Goal: Task Accomplishment & Management: Use online tool/utility

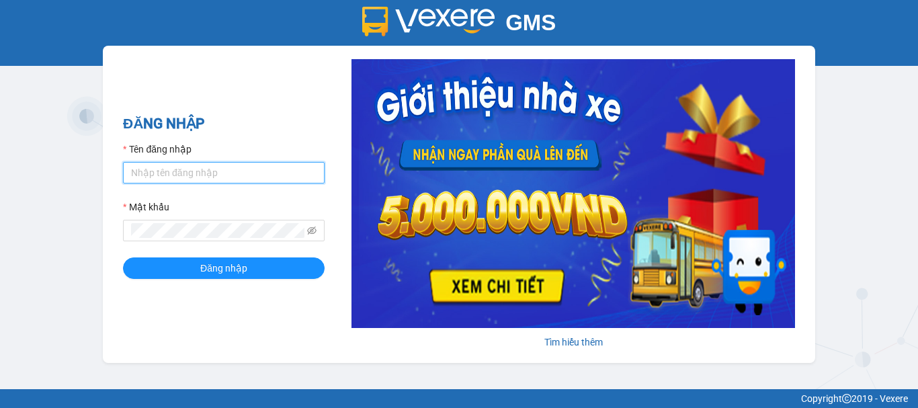
click at [253, 176] on input "Tên đăng nhập" at bounding box center [224, 173] width 202 height 22
type input "yen0932249949.vinhquang"
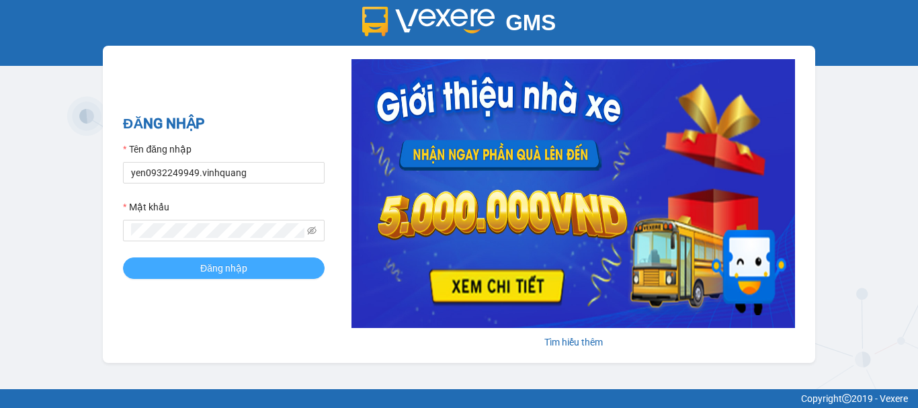
click at [216, 269] on span "Đăng nhập" at bounding box center [223, 268] width 47 height 15
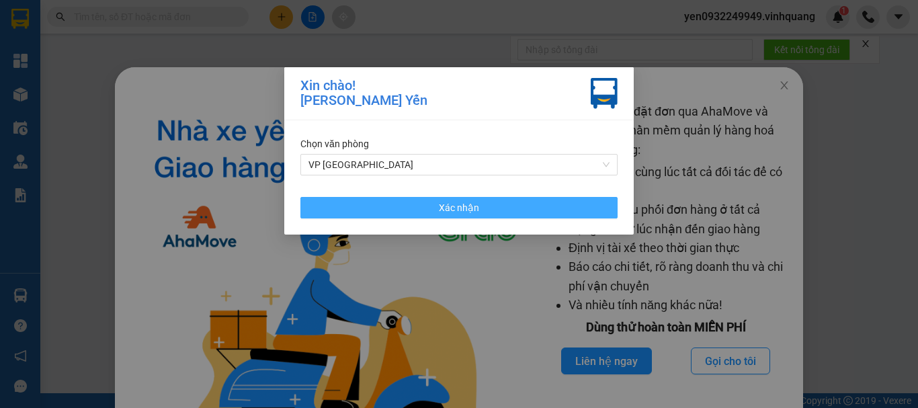
click at [486, 204] on button "Xác nhận" at bounding box center [458, 208] width 317 height 22
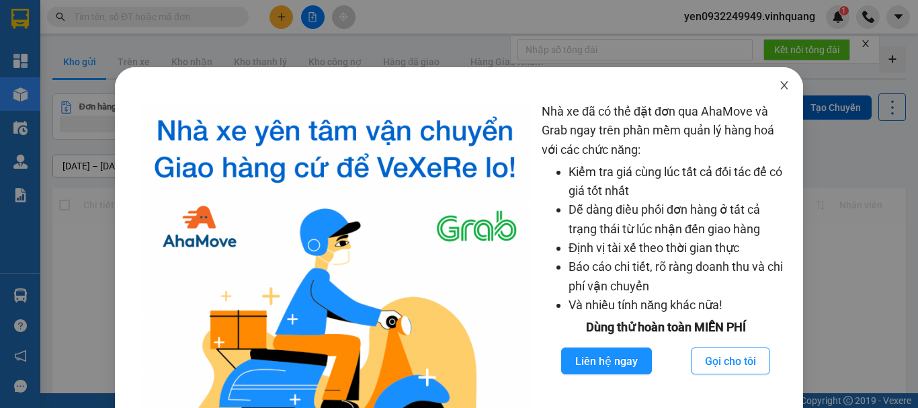
click at [776, 91] on span "Close" at bounding box center [784, 86] width 38 height 38
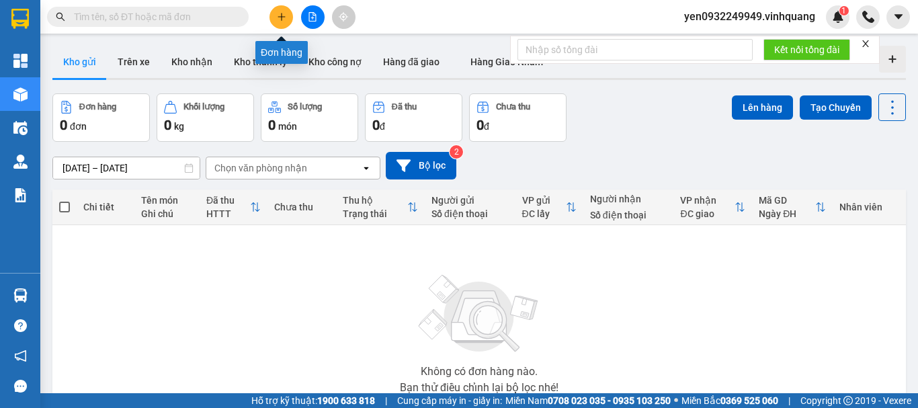
click at [280, 15] on icon "plus" at bounding box center [281, 16] width 9 height 9
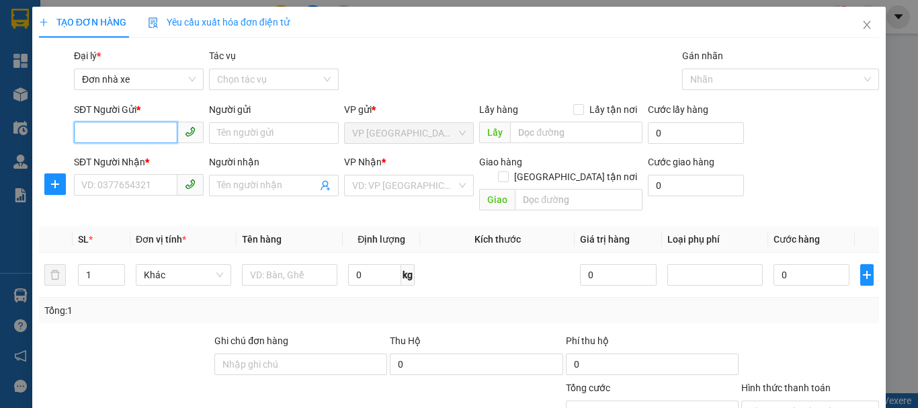
click at [143, 134] on input "SĐT Người Gửi *" at bounding box center [125, 133] width 103 height 22
type input "0904809456"
click at [143, 162] on div "0904809456 - oanh" at bounding box center [137, 160] width 112 height 15
type input "oanh"
type input "0326571678"
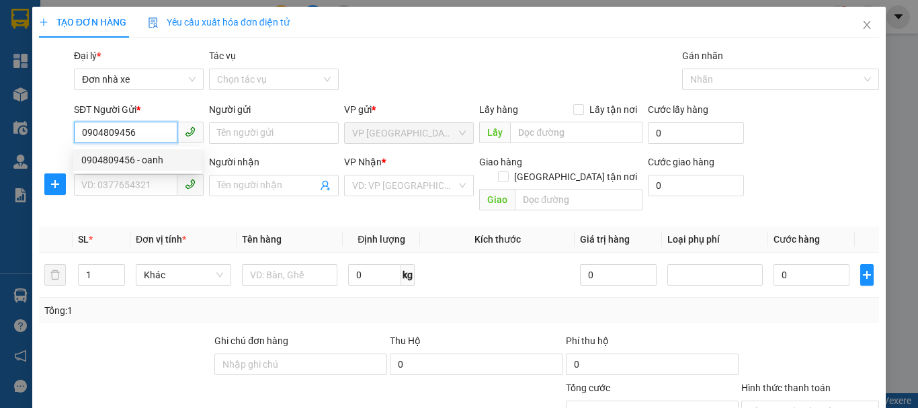
type input "quân"
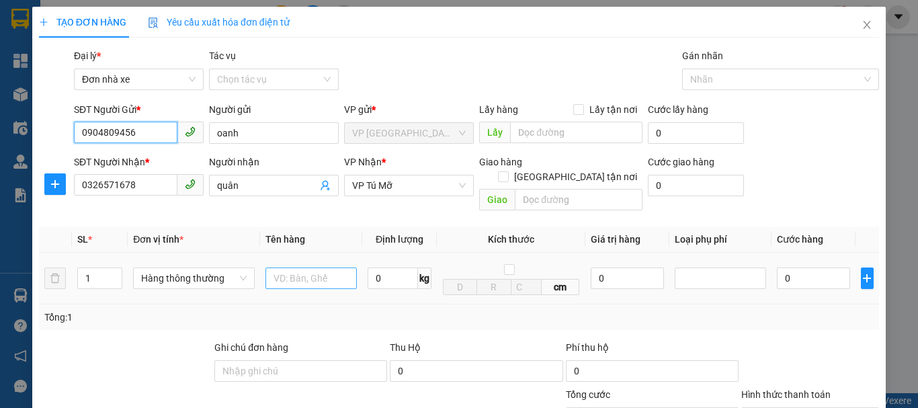
type input "0904809456"
click at [306, 267] on input "text" at bounding box center [310, 278] width 91 height 22
type input "01 [PERSON_NAME]"
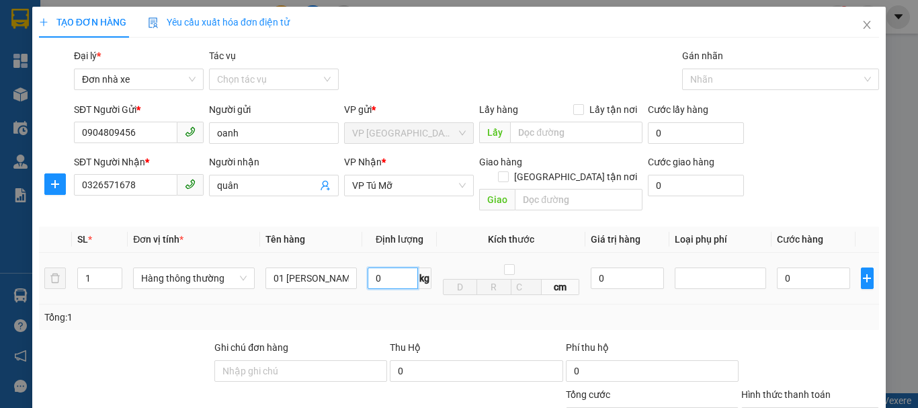
click at [372, 267] on input "0" at bounding box center [393, 278] width 50 height 22
type input "4"
click at [808, 269] on input "0" at bounding box center [813, 278] width 73 height 22
type input "30.000"
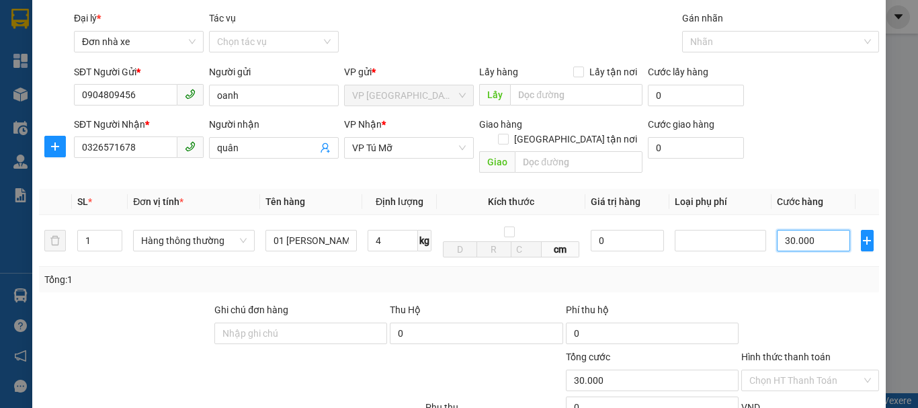
scroll to position [134, 0]
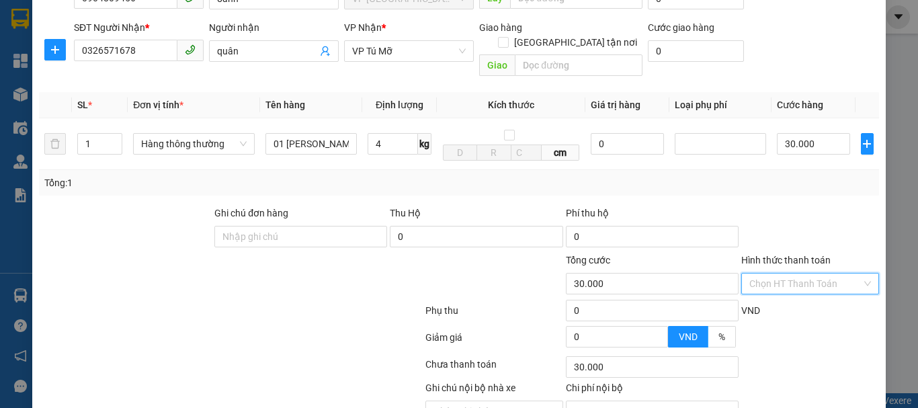
click at [796, 273] on input "Hình thức thanh toán" at bounding box center [805, 283] width 112 height 20
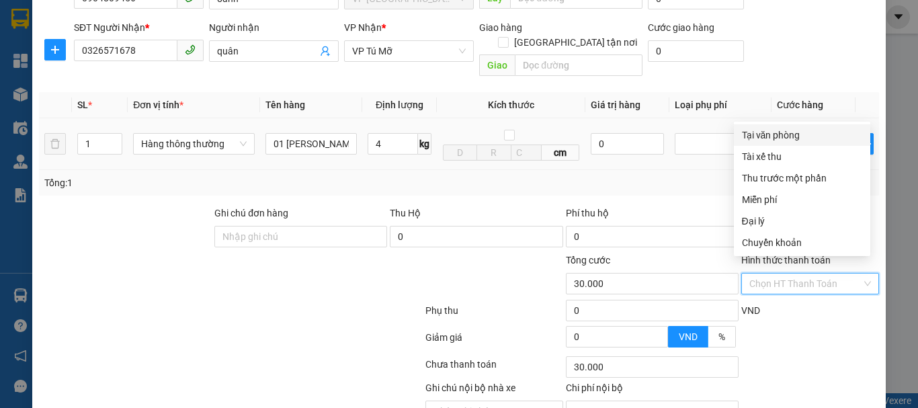
click at [779, 136] on div "Tại văn phòng" at bounding box center [802, 135] width 120 height 15
type input "0"
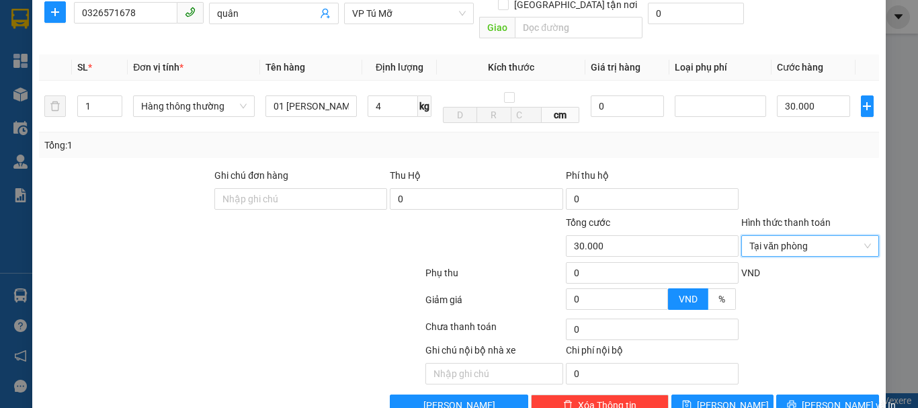
scroll to position [192, 0]
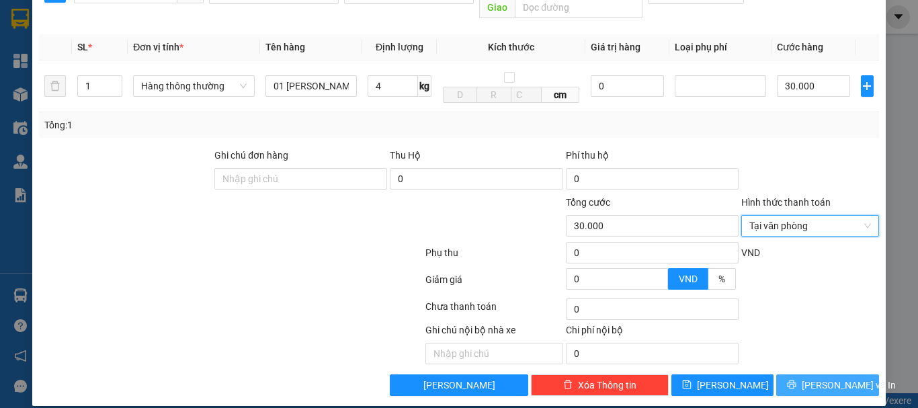
click at [817, 378] on span "[PERSON_NAME] và In" at bounding box center [849, 385] width 94 height 15
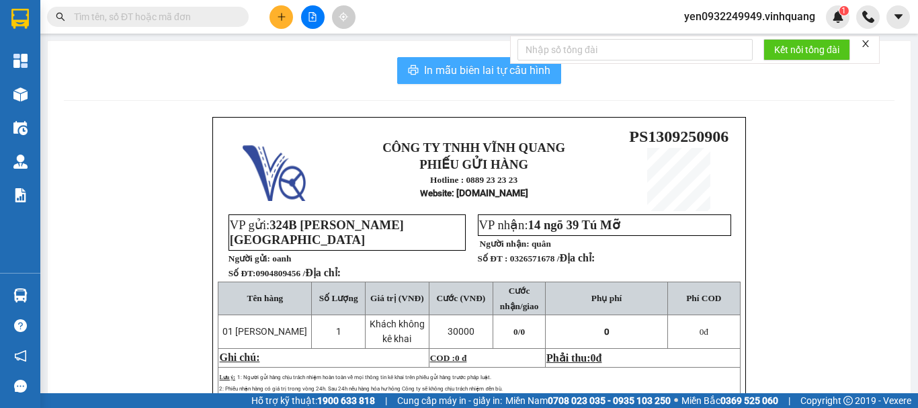
click at [454, 70] on span "In mẫu biên lai tự cấu hình" at bounding box center [487, 70] width 126 height 17
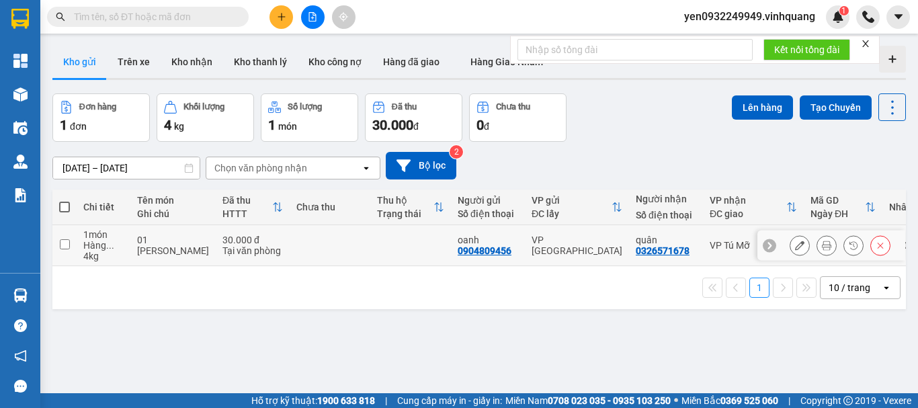
click at [65, 243] on input "checkbox" at bounding box center [65, 244] width 10 height 10
checkbox input "true"
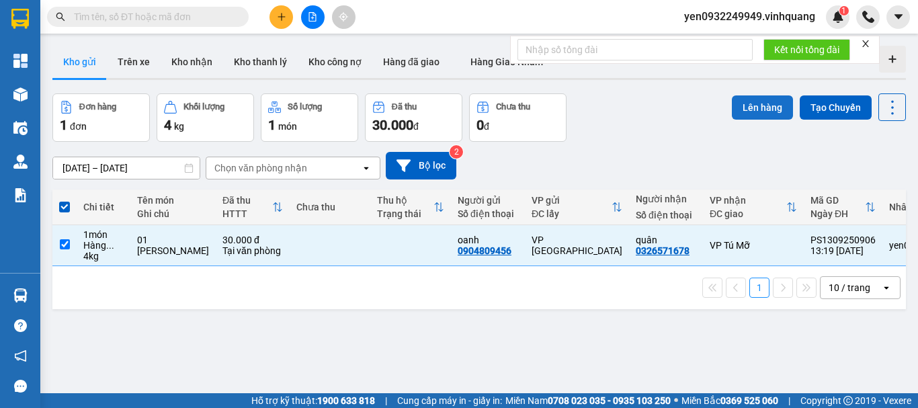
click at [743, 100] on button "Lên hàng" at bounding box center [762, 107] width 61 height 24
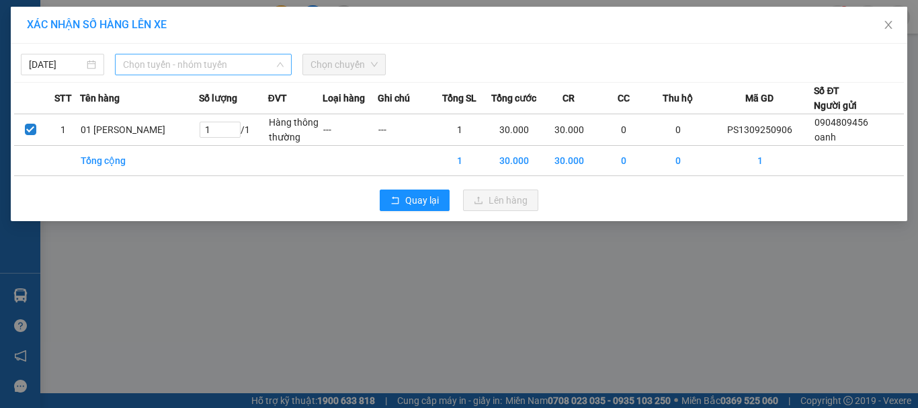
click at [161, 65] on span "Chọn tuyến - nhóm tuyến" at bounding box center [203, 64] width 161 height 20
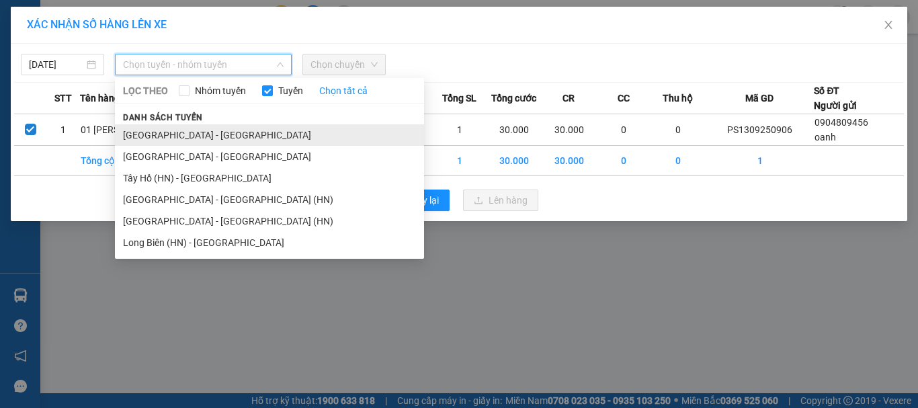
click at [142, 133] on li "[GEOGRAPHIC_DATA] - [GEOGRAPHIC_DATA]" at bounding box center [269, 135] width 309 height 22
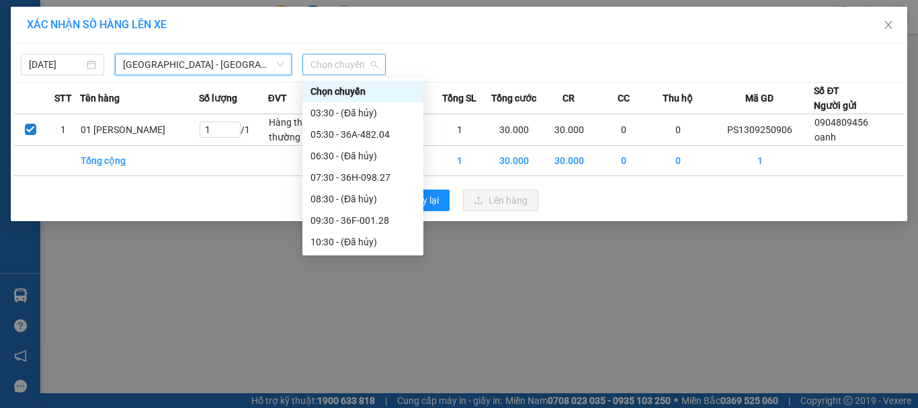
click at [352, 65] on span "Chọn chuyến" at bounding box center [343, 64] width 67 height 20
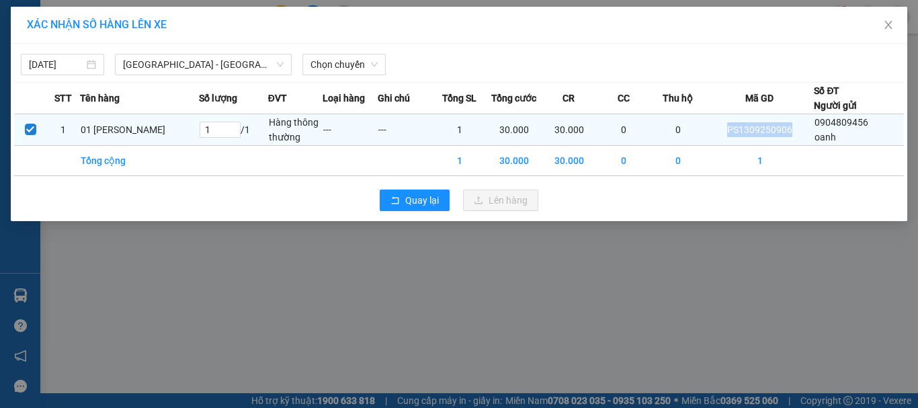
drag, startPoint x: 724, startPoint y: 130, endPoint x: 790, endPoint y: 130, distance: 65.9
click at [790, 130] on td "PS1309250906" at bounding box center [760, 130] width 108 height 32
copy td "PS1309250906"
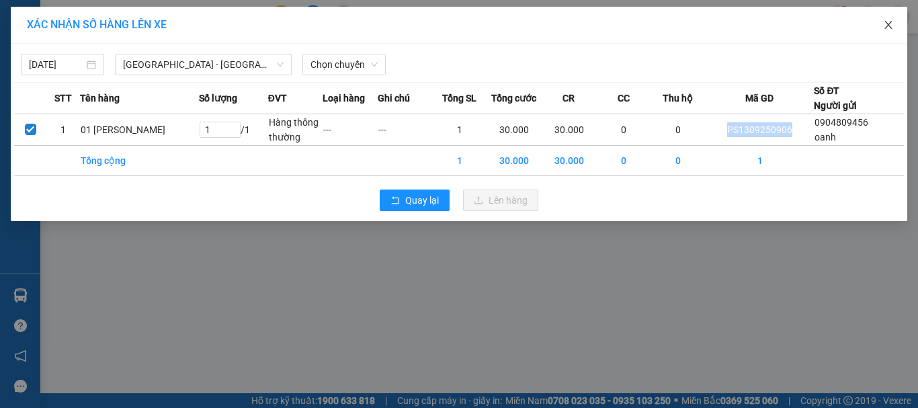
click at [889, 28] on icon "close" at bounding box center [888, 24] width 11 height 11
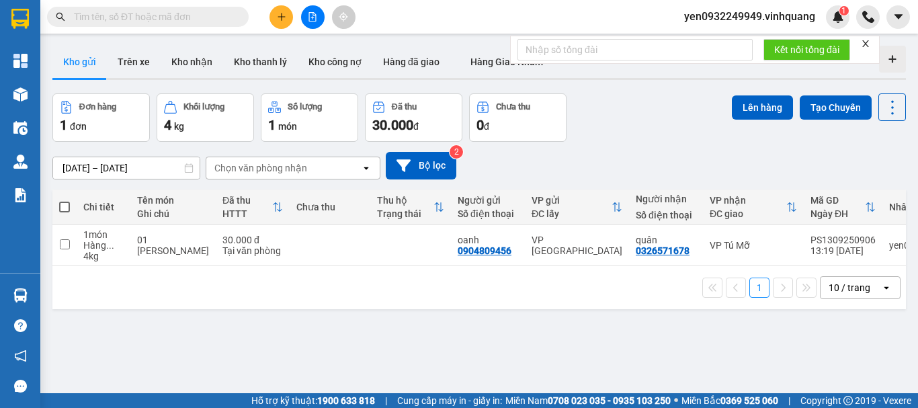
click at [149, 9] on span at bounding box center [148, 17] width 202 height 20
click at [116, 9] on input "text" at bounding box center [153, 16] width 159 height 15
paste input "PS1309250906"
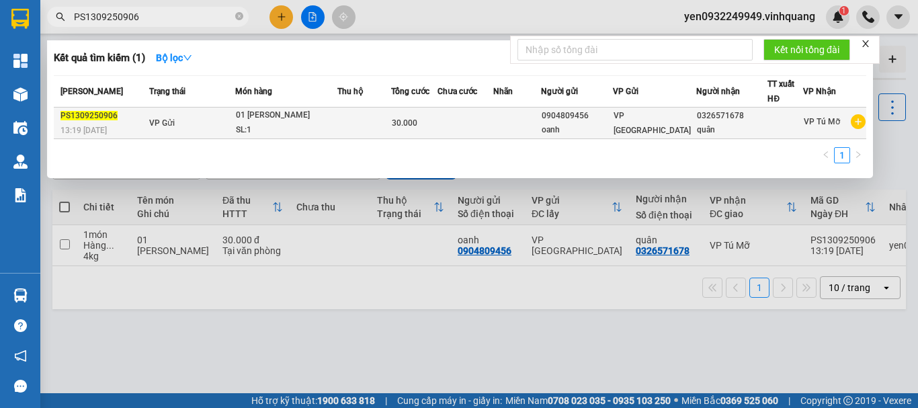
type input "PS1309250906"
click at [308, 123] on div "SL: 1" at bounding box center [286, 130] width 101 height 15
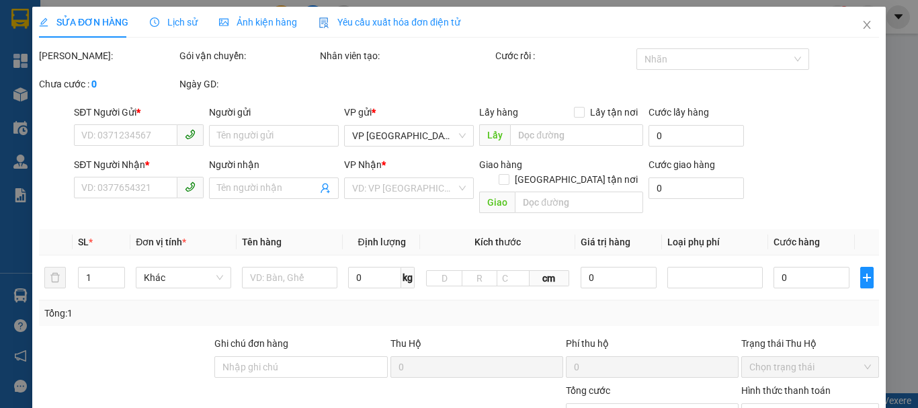
type input "0904809456"
type input "oanh"
type input "0326571678"
type input "quân"
type input "30.000"
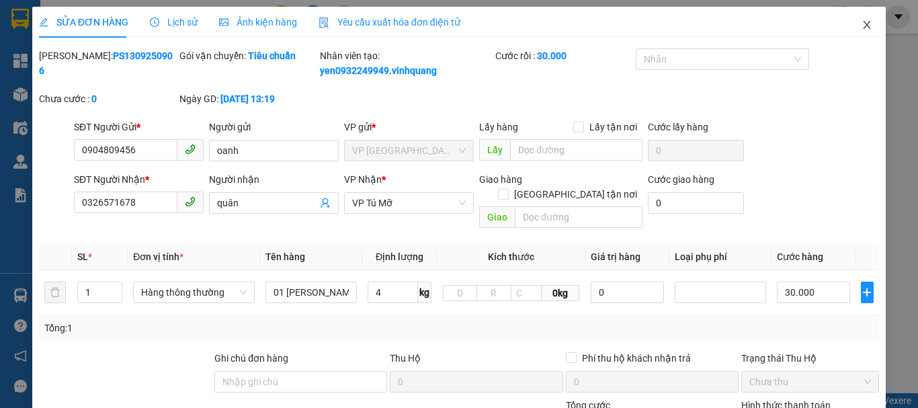
click at [849, 24] on span "Close" at bounding box center [867, 26] width 38 height 38
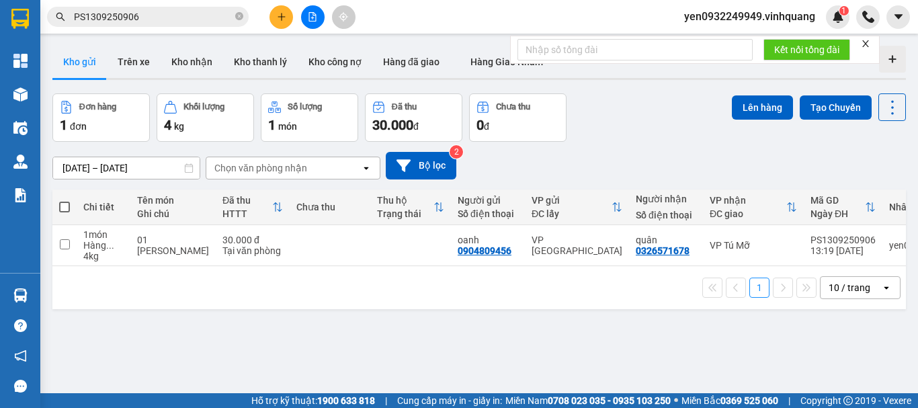
click at [67, 208] on span at bounding box center [64, 207] width 11 height 11
click at [65, 200] on input "checkbox" at bounding box center [65, 200] width 0 height 0
checkbox input "true"
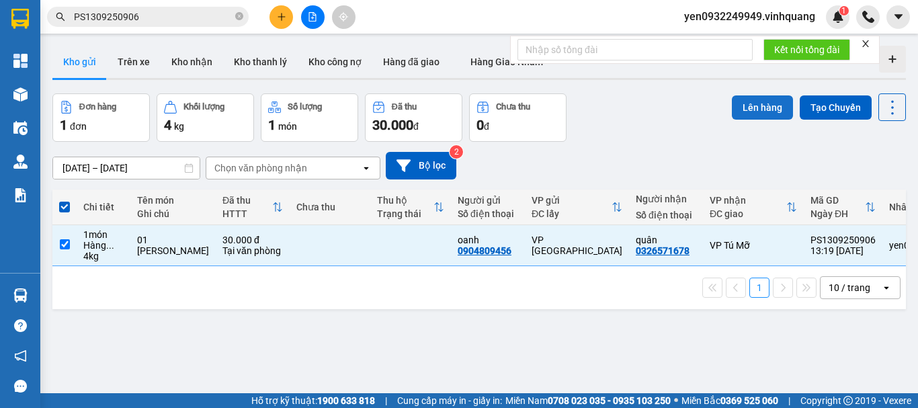
click at [757, 108] on button "Lên hàng" at bounding box center [762, 107] width 61 height 24
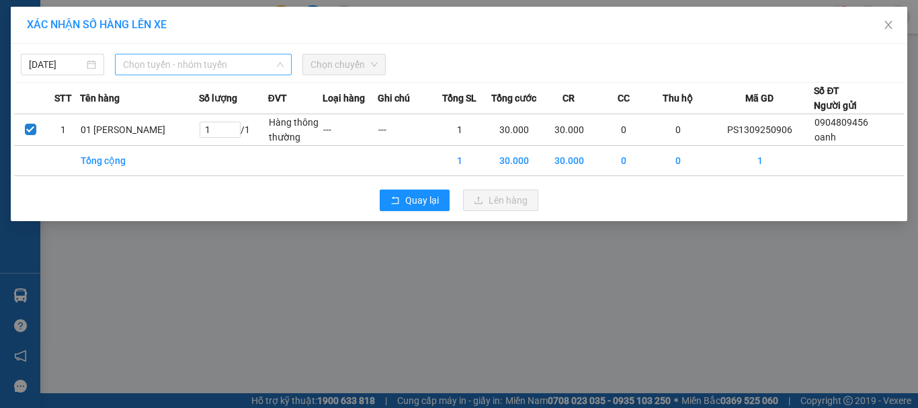
click at [157, 62] on span "Chọn tuyến - nhóm tuyến" at bounding box center [203, 64] width 161 height 20
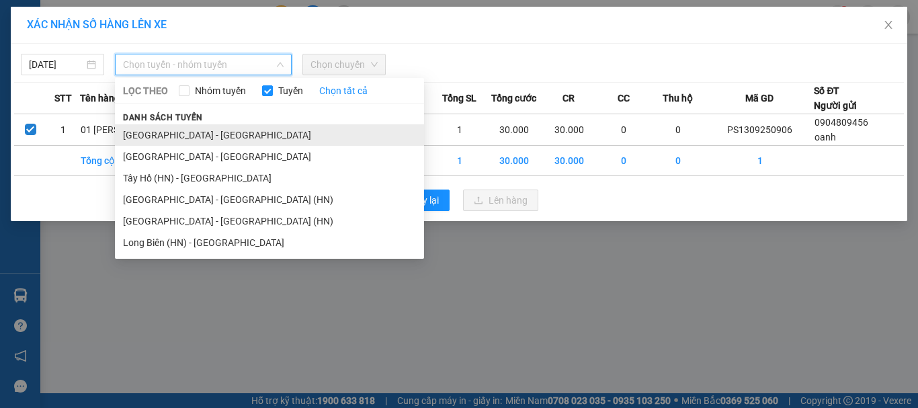
click at [145, 133] on li "[GEOGRAPHIC_DATA] - [GEOGRAPHIC_DATA]" at bounding box center [269, 135] width 309 height 22
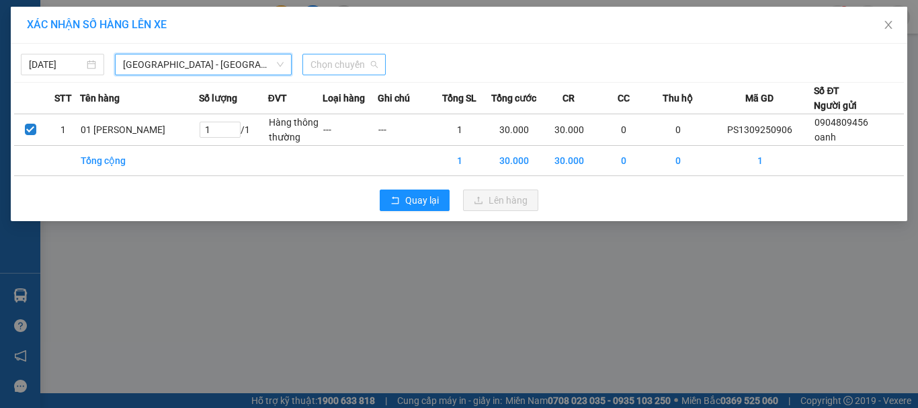
click at [351, 60] on span "Chọn chuyến" at bounding box center [343, 64] width 67 height 20
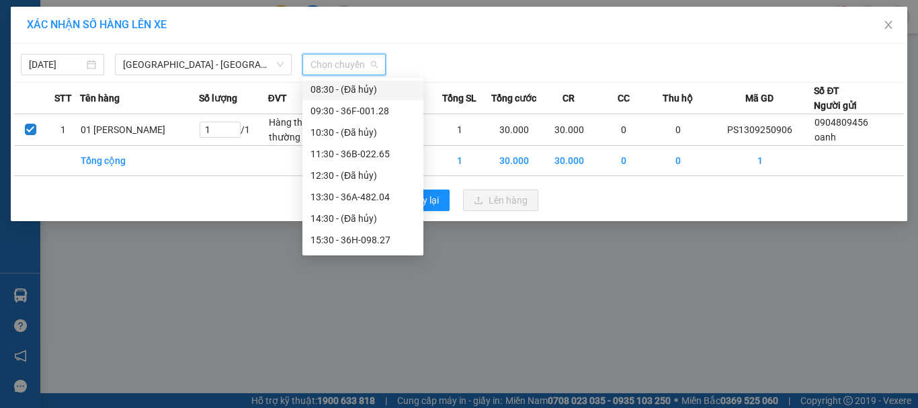
scroll to position [134, 0]
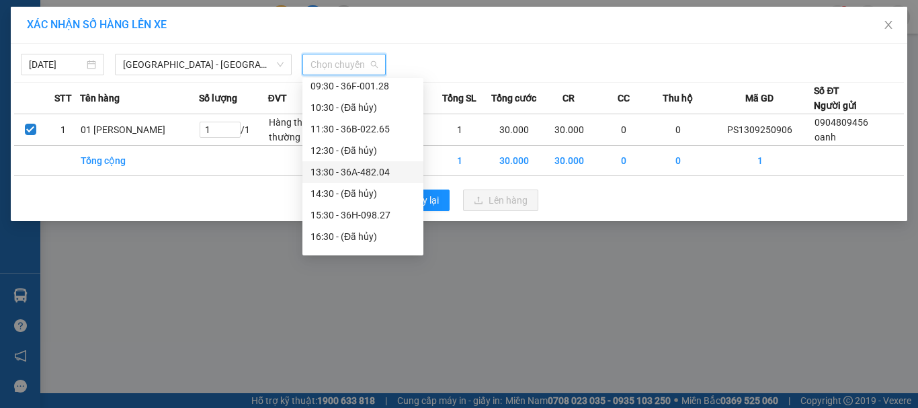
click at [378, 176] on div "13:30 - 36A-482.04" at bounding box center [362, 172] width 105 height 15
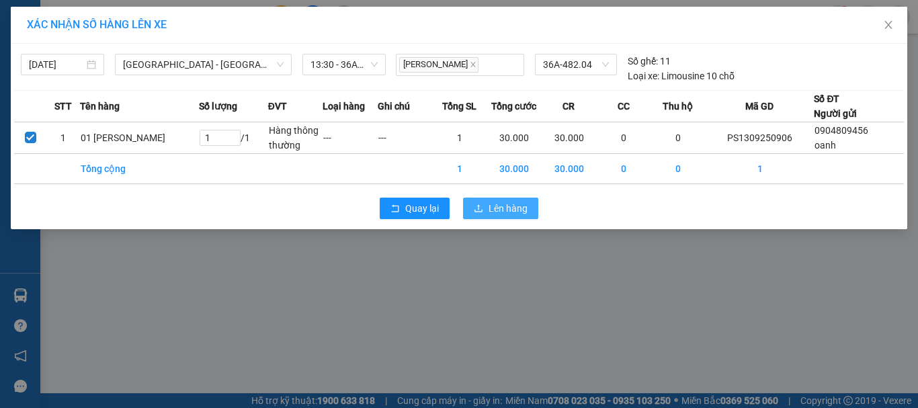
click at [505, 209] on span "Lên hàng" at bounding box center [508, 208] width 39 height 15
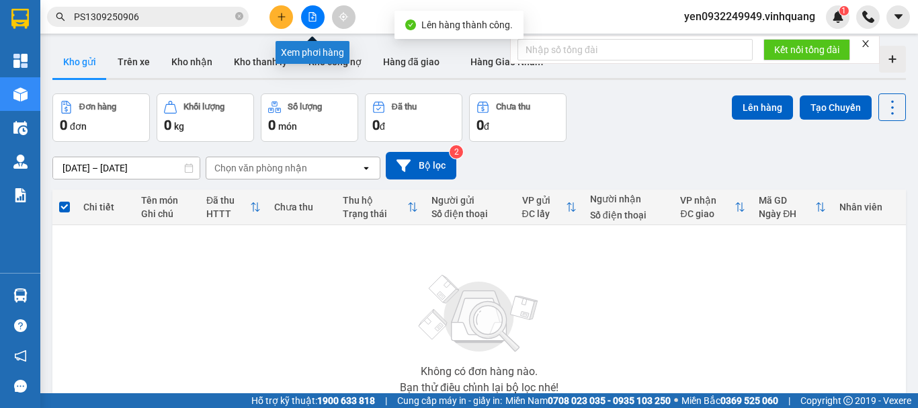
click at [312, 19] on icon "file-add" at bounding box center [312, 16] width 9 height 9
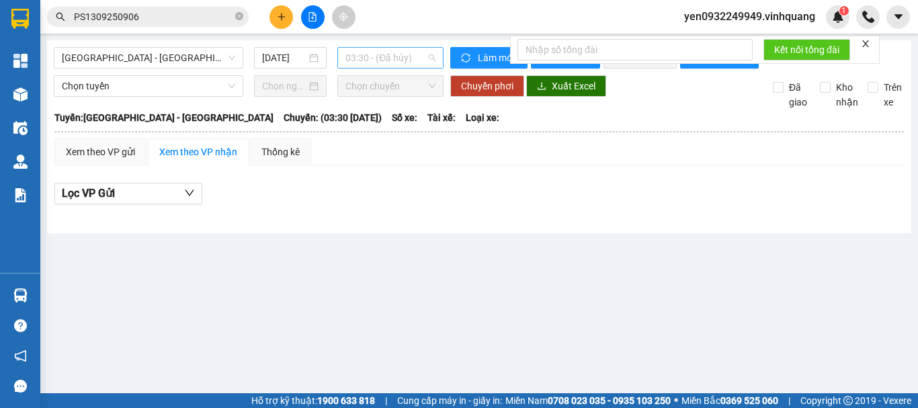
click at [425, 60] on span "03:30 - (Đã hủy)" at bounding box center [390, 58] width 90 height 20
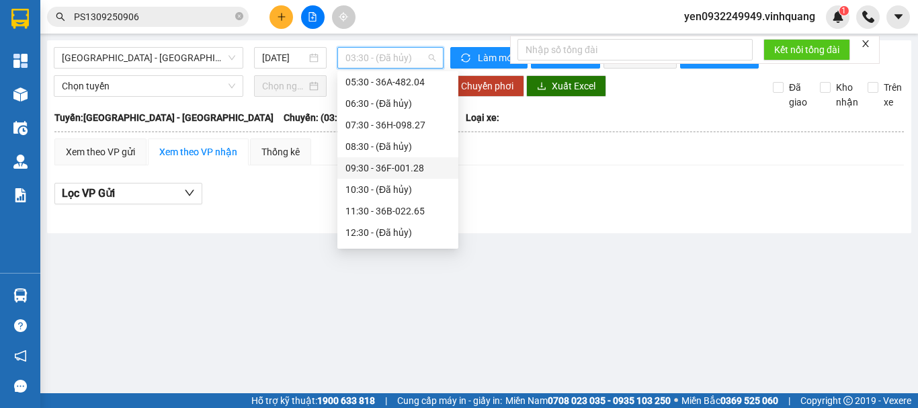
scroll to position [67, 0]
click at [421, 238] on div "13:30 - 36A-482.04" at bounding box center [397, 232] width 105 height 15
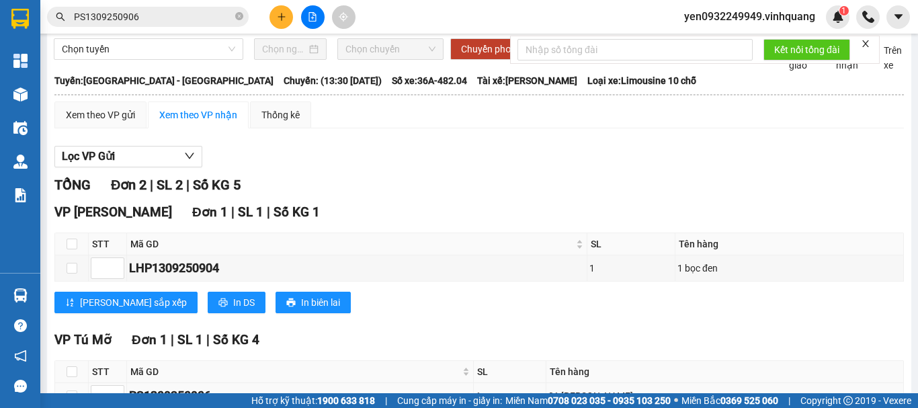
scroll to position [134, 0]
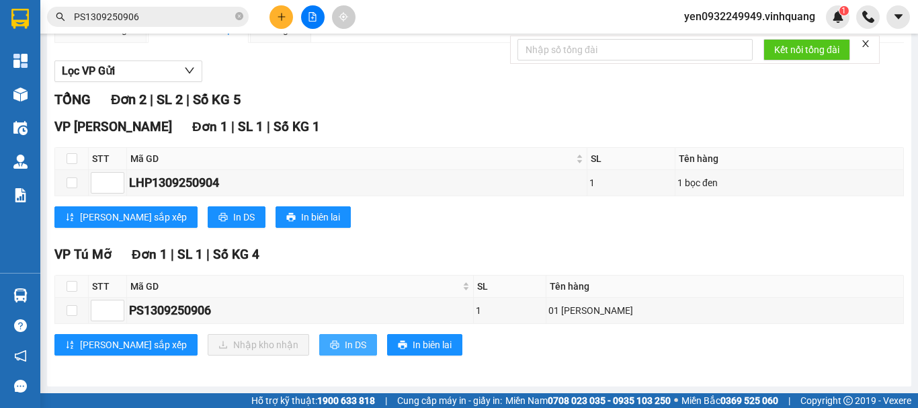
click at [345, 343] on span "In DS" at bounding box center [356, 344] width 22 height 15
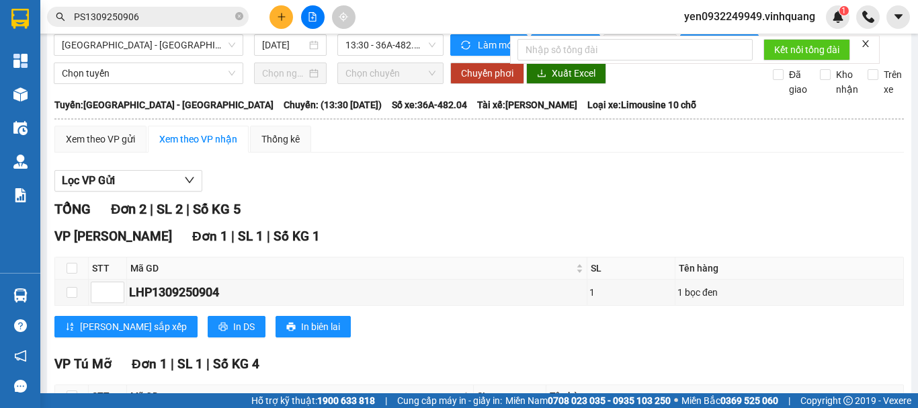
scroll to position [0, 0]
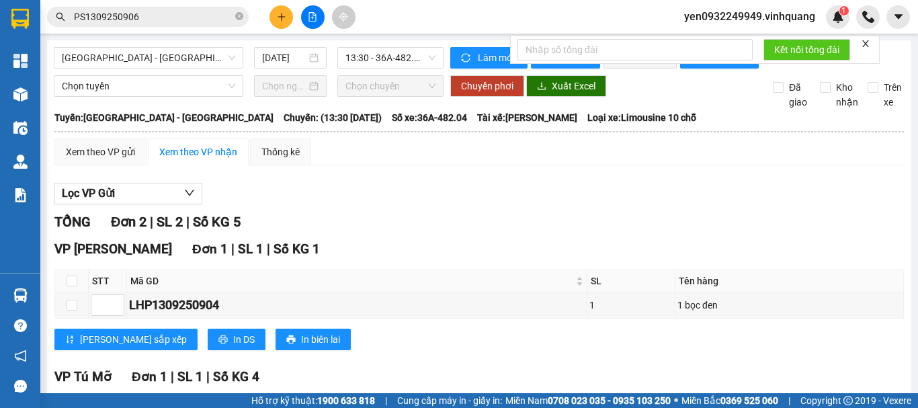
click at [198, 159] on div "Xem theo VP nhận" at bounding box center [198, 151] width 78 height 15
click at [88, 159] on div "Xem theo VP gửi" at bounding box center [100, 151] width 69 height 15
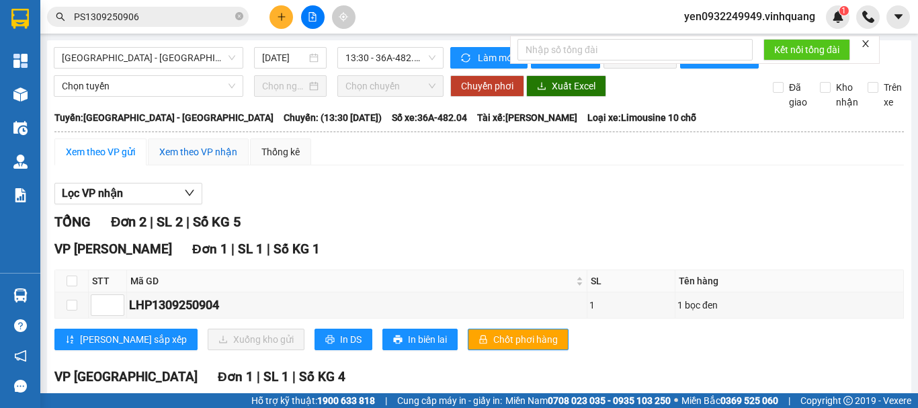
click at [197, 159] on div "Xem theo VP nhận" at bounding box center [198, 151] width 78 height 15
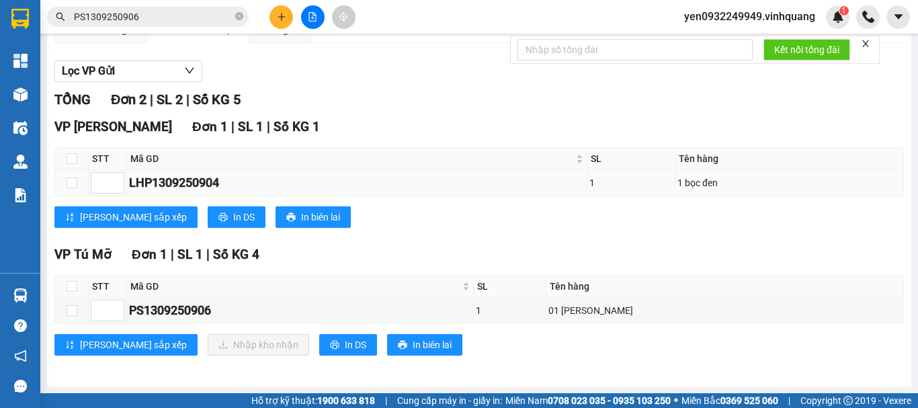
scroll to position [134, 0]
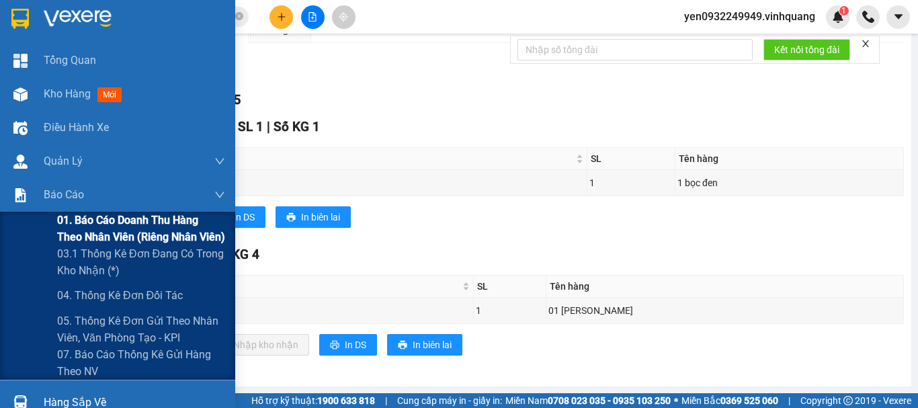
click at [66, 212] on span "01. Báo cáo doanh thu hàng theo nhân viên (riêng nhân viên)" at bounding box center [141, 229] width 168 height 34
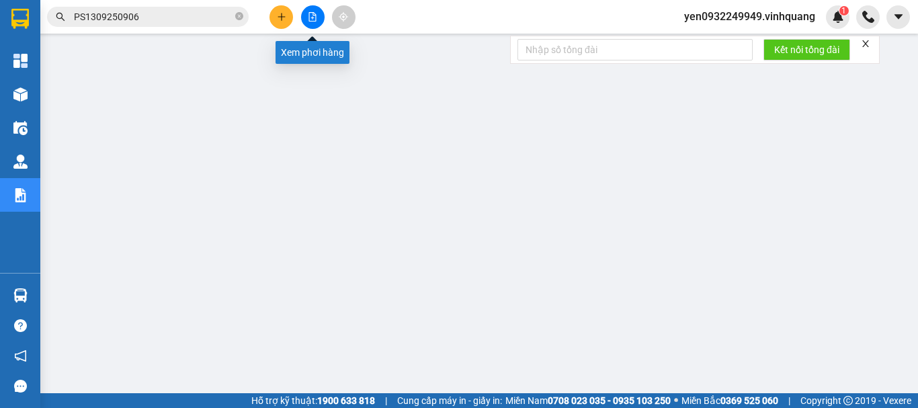
click at [321, 15] on button at bounding box center [313, 17] width 24 height 24
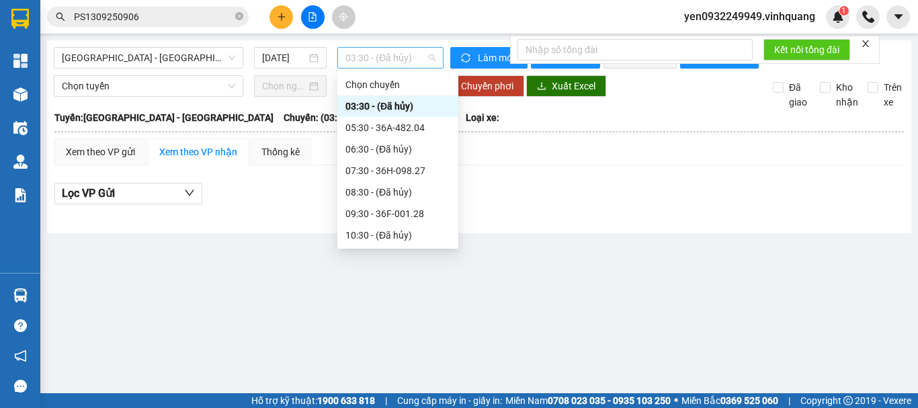
click at [401, 58] on span "03:30 - (Đã hủy)" at bounding box center [390, 58] width 90 height 20
click at [398, 171] on div "07:30 - 36H-098.27" at bounding box center [397, 170] width 105 height 15
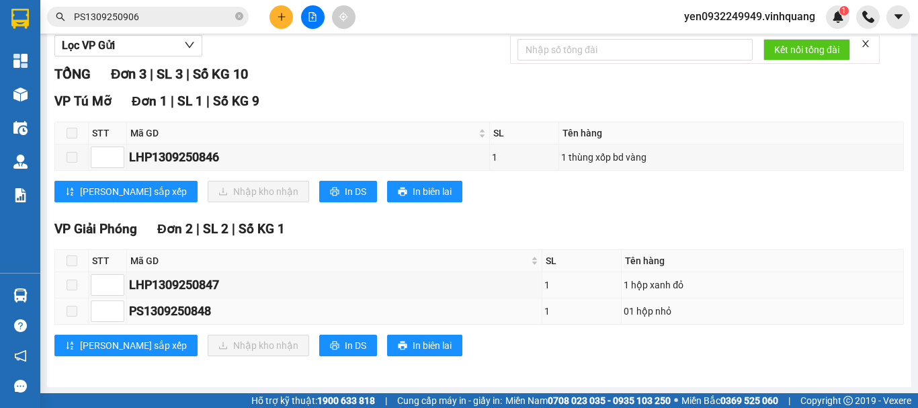
scroll to position [160, 0]
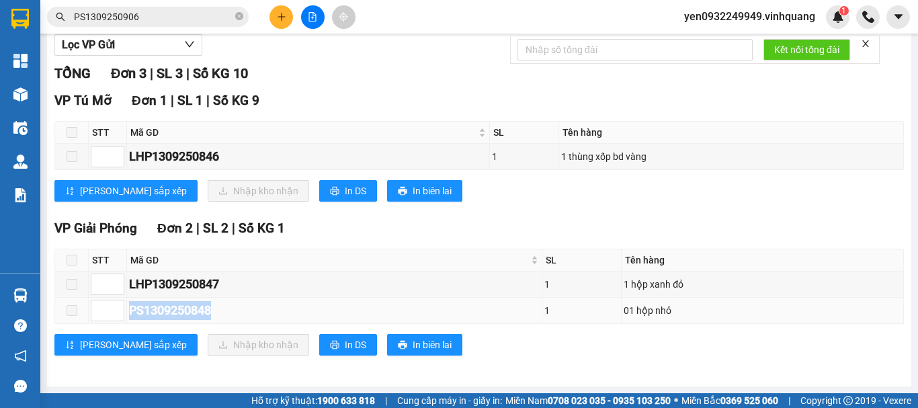
drag, startPoint x: 128, startPoint y: 313, endPoint x: 230, endPoint y: 319, distance: 101.6
click at [230, 319] on td "PS1309250848" at bounding box center [334, 311] width 415 height 26
copy div "PS1309250848"
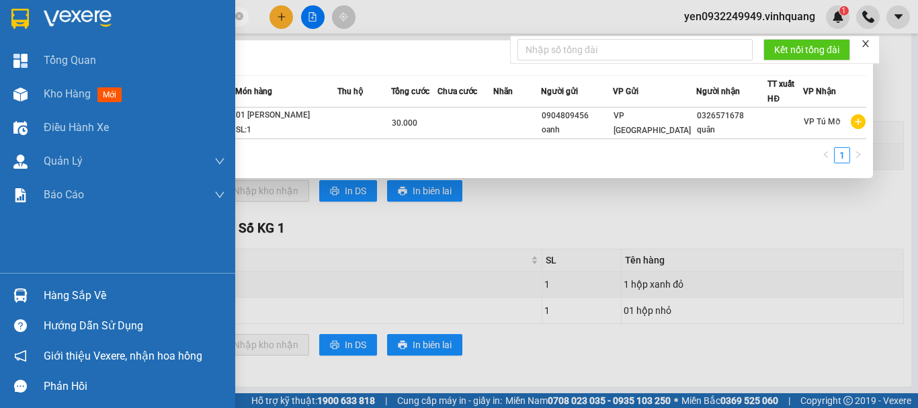
drag, startPoint x: 146, startPoint y: 17, endPoint x: 40, endPoint y: 16, distance: 106.8
click at [40, 16] on section "Kết quả tìm kiếm ( 1 ) Bộ lọc Mã ĐH Trạng thái Món hàng Thu hộ Tổng cước Chưa c…" at bounding box center [459, 204] width 918 height 408
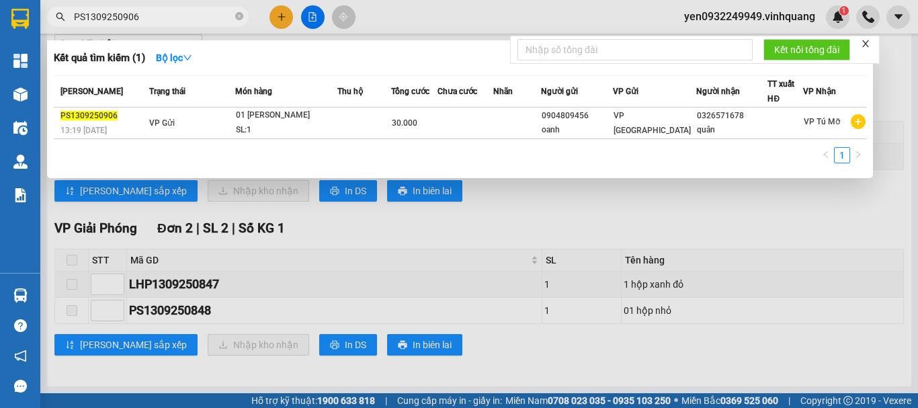
paste input "848"
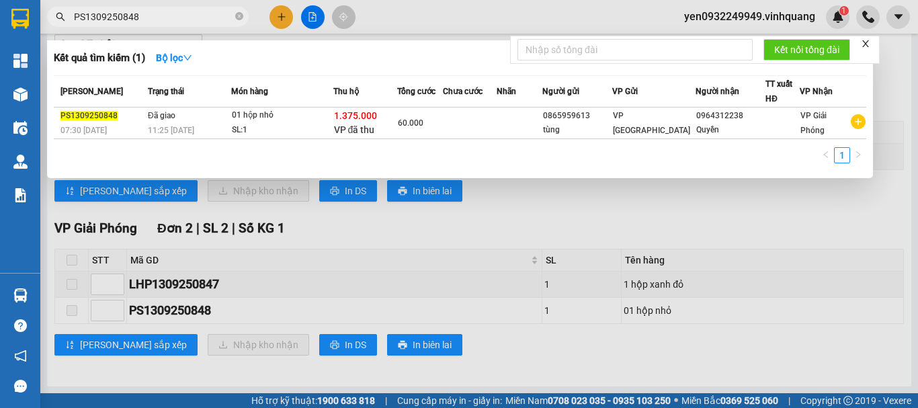
type input "PS1309250848"
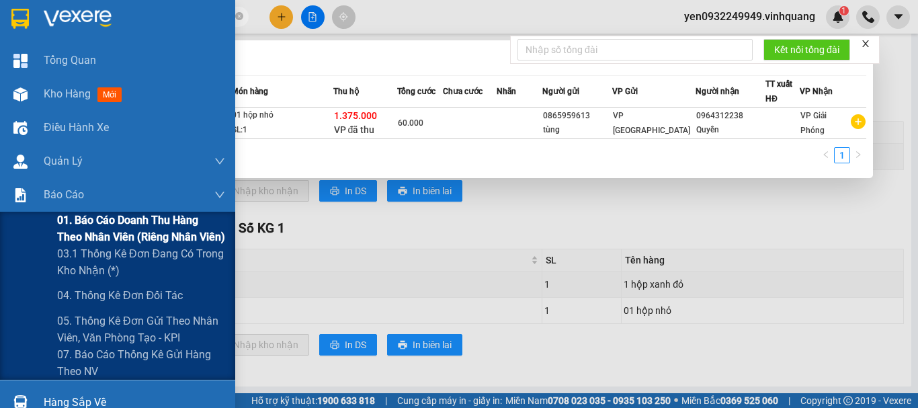
click at [89, 220] on span "01. Báo cáo doanh thu hàng theo nhân viên (riêng nhân viên)" at bounding box center [141, 229] width 168 height 34
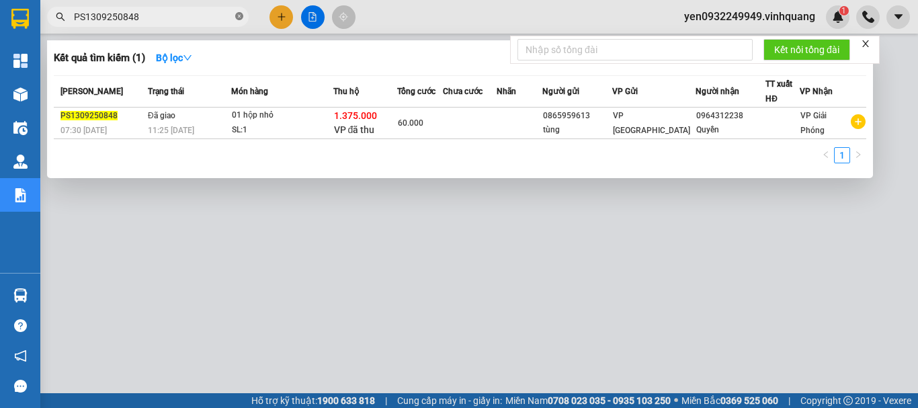
click at [236, 13] on icon "close-circle" at bounding box center [239, 16] width 8 height 8
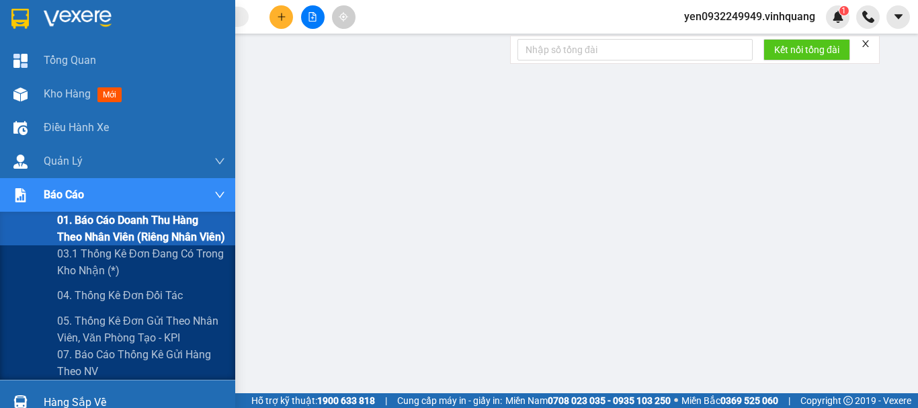
click at [95, 214] on span "01. Báo cáo doanh thu hàng theo nhân viên (riêng nhân viên)" at bounding box center [141, 229] width 168 height 34
click at [103, 214] on span "01. Báo cáo doanh thu hàng theo nhân viên (riêng nhân viên)" at bounding box center [141, 229] width 168 height 34
click at [107, 219] on span "01. Báo cáo doanh thu hàng theo nhân viên (riêng nhân viên)" at bounding box center [141, 229] width 168 height 34
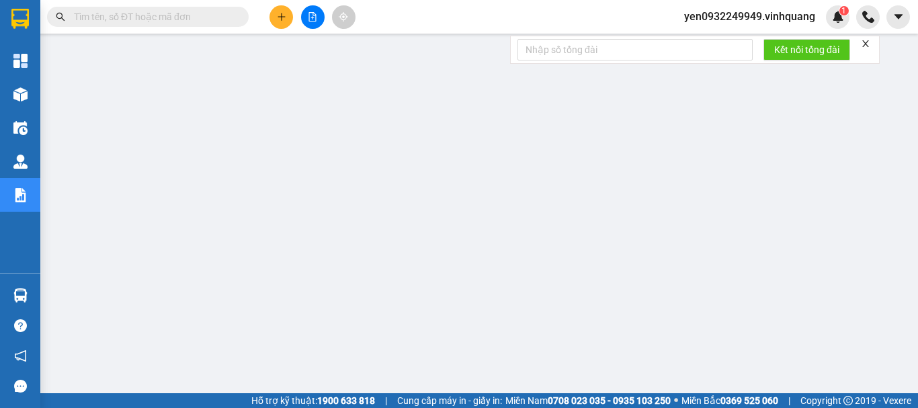
click at [746, 17] on span "yen0932249949.vinhquang" at bounding box center [749, 16] width 153 height 17
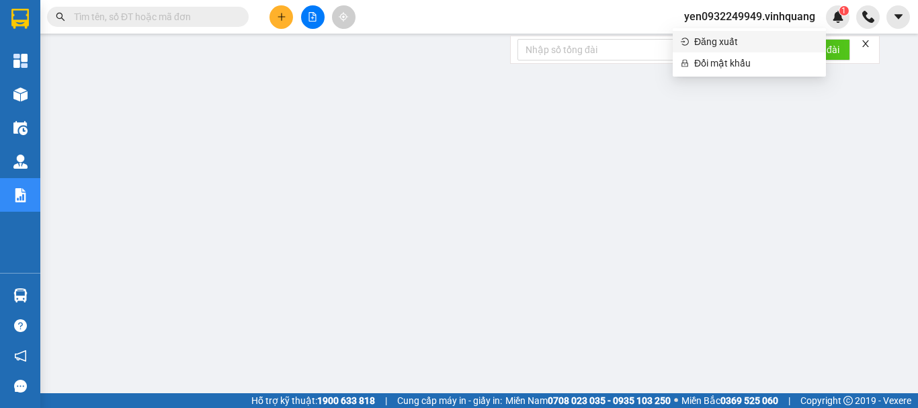
click at [713, 42] on span "Đăng xuất" at bounding box center [756, 41] width 124 height 15
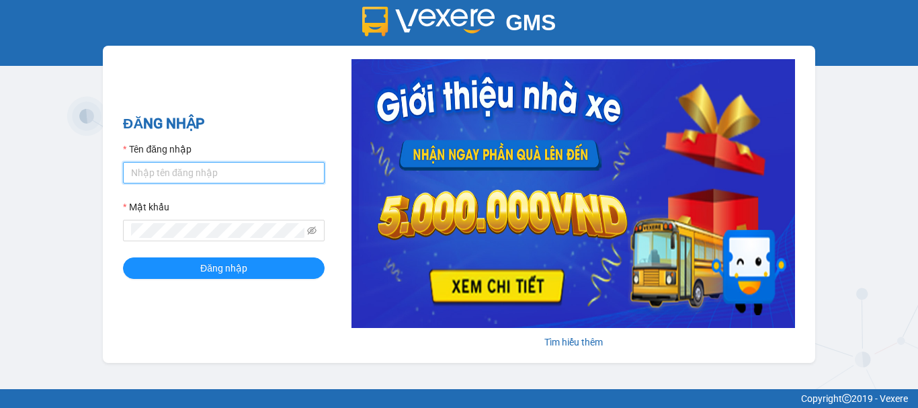
click at [169, 166] on input "Tên đăng nhập" at bounding box center [224, 173] width 202 height 22
type input "chi0346058058.vinhquang"
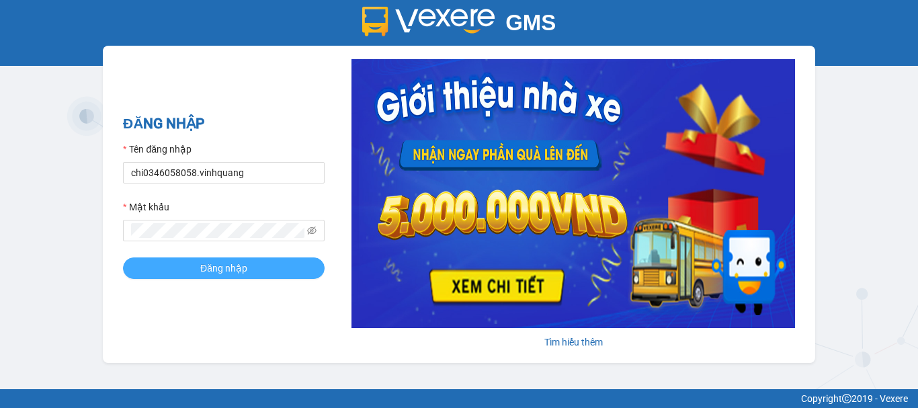
click at [221, 267] on span "Đăng nhập" at bounding box center [223, 268] width 47 height 15
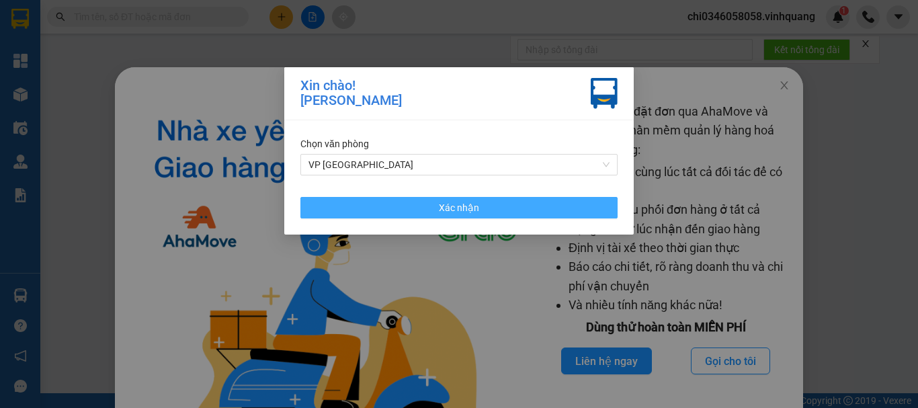
click at [454, 210] on span "Xác nhận" at bounding box center [459, 207] width 40 height 15
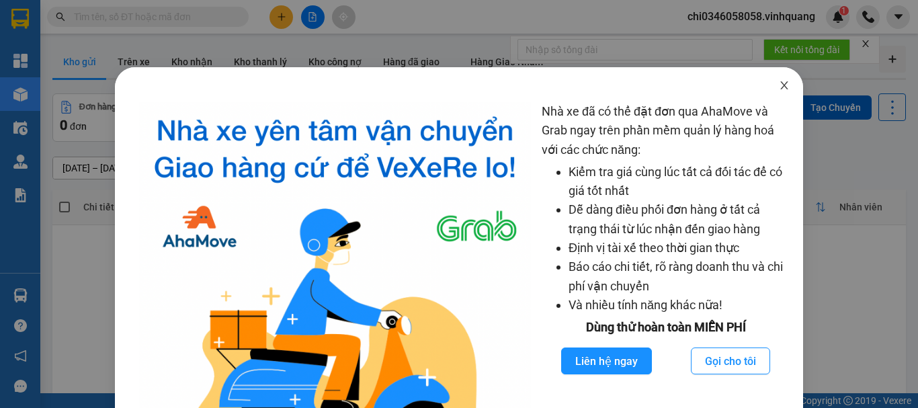
click at [781, 83] on icon "close" at bounding box center [784, 85] width 7 height 8
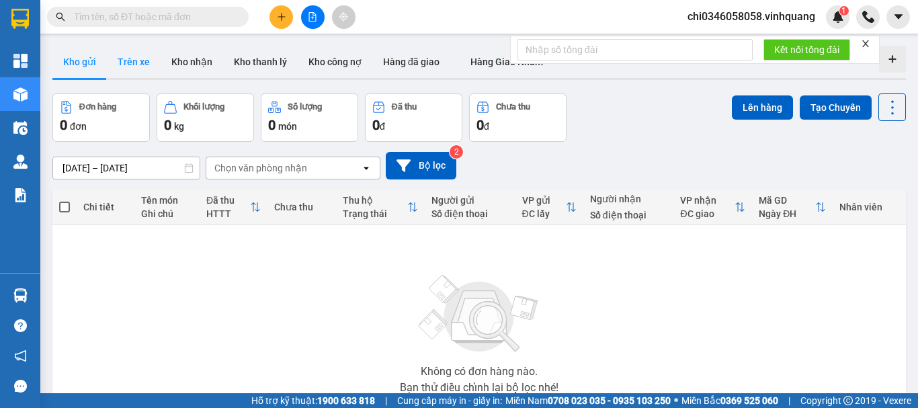
click at [131, 60] on button "Trên xe" at bounding box center [134, 62] width 54 height 32
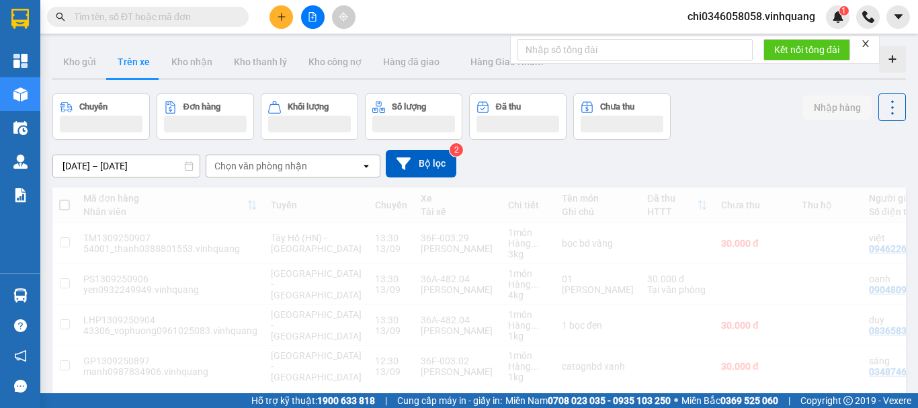
click at [290, 173] on div "Chọn văn phòng nhận" at bounding box center [283, 166] width 155 height 22
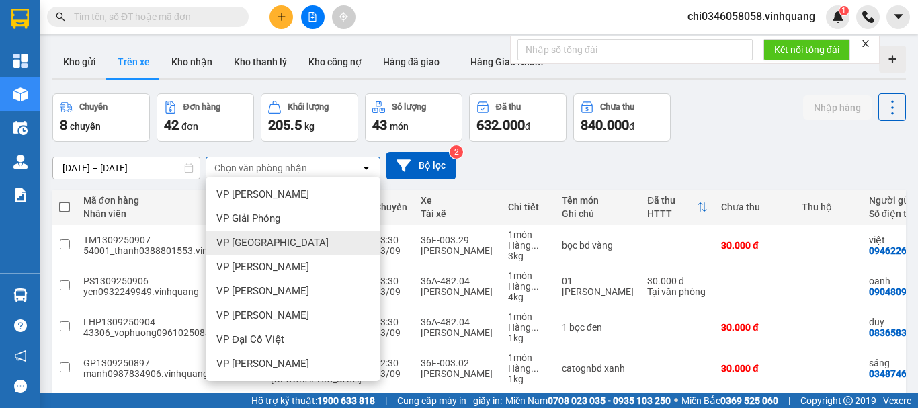
click at [271, 242] on span "VP [GEOGRAPHIC_DATA]" at bounding box center [272, 242] width 112 height 13
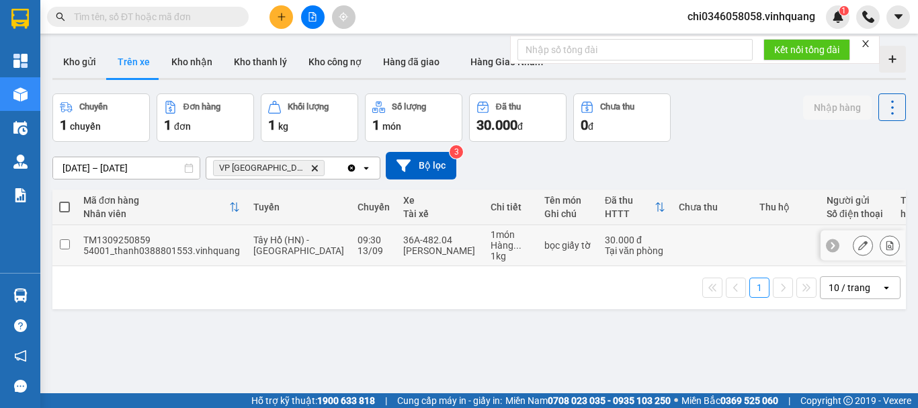
click at [64, 241] on input "checkbox" at bounding box center [65, 244] width 10 height 10
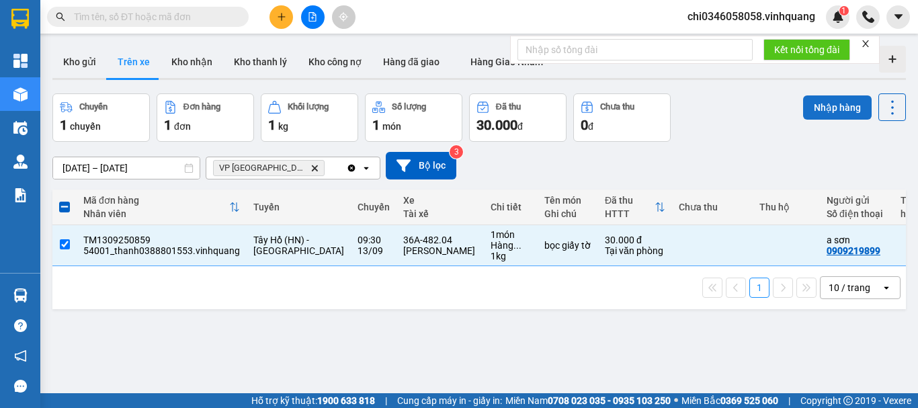
click at [835, 104] on button "Nhập hàng" at bounding box center [837, 107] width 69 height 24
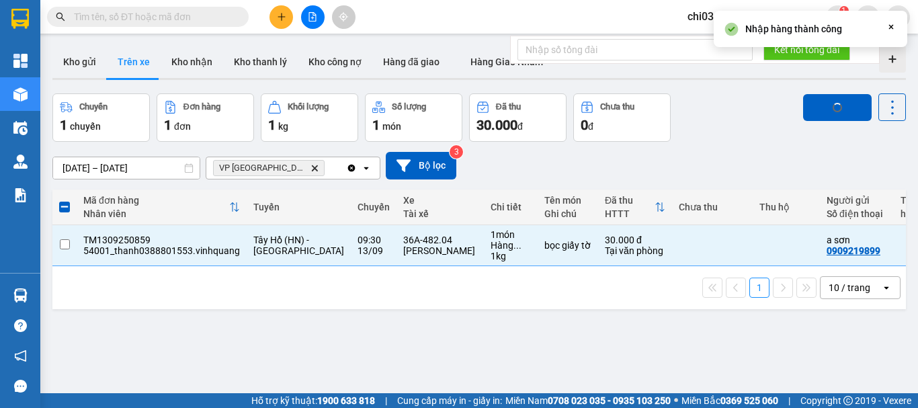
checkbox input "false"
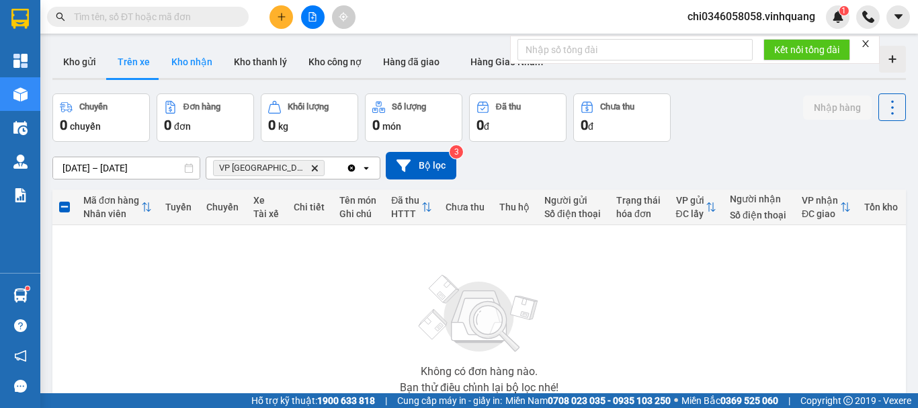
click at [191, 50] on button "Kho nhận" at bounding box center [192, 62] width 62 height 32
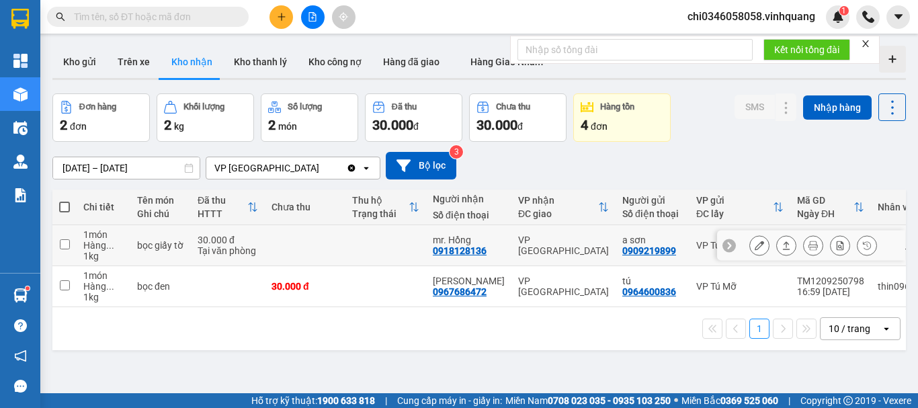
click at [65, 245] on input "checkbox" at bounding box center [65, 244] width 10 height 10
checkbox input "true"
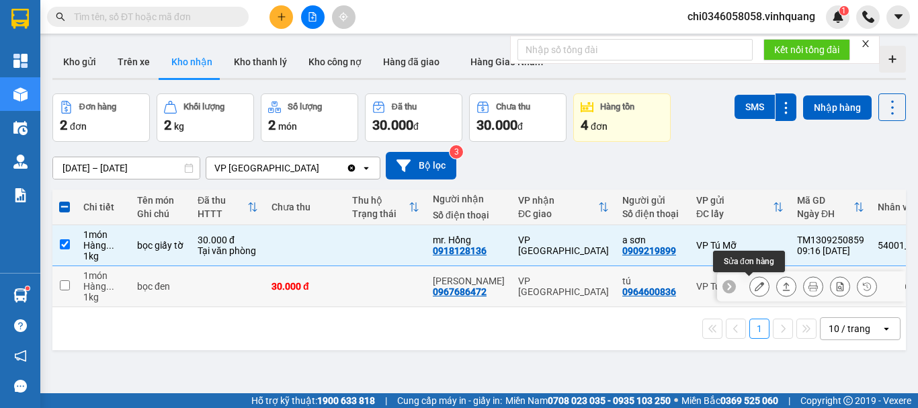
click at [755, 284] on icon at bounding box center [759, 286] width 9 height 9
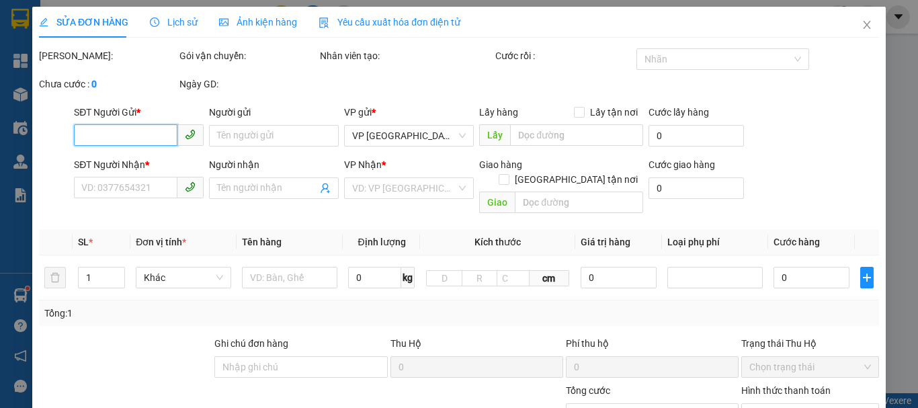
type input "0964600836"
type input "tú"
type input "0967686472"
type input "hà hương"
type input "30.000"
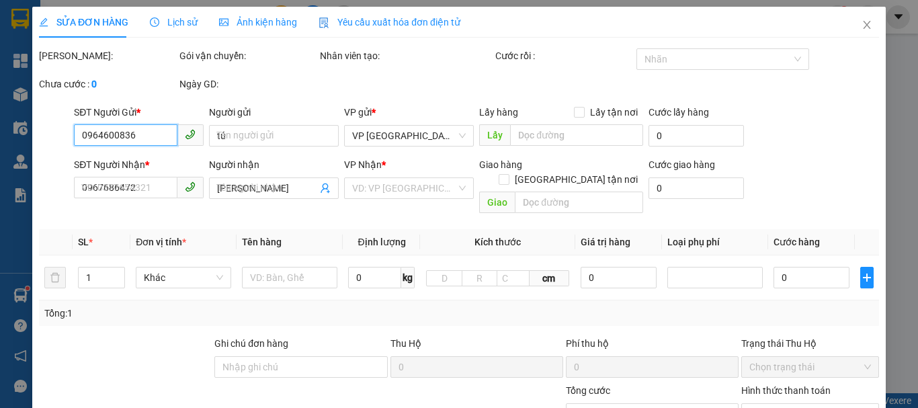
type input "30.000"
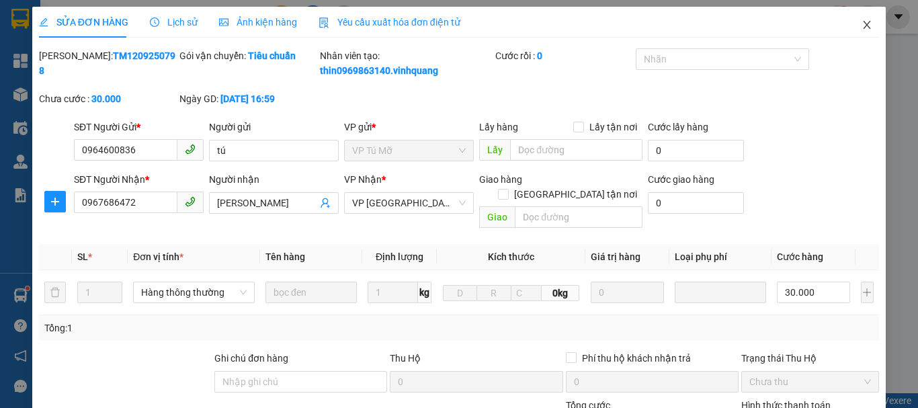
click at [863, 24] on icon "close" at bounding box center [866, 25] width 7 height 8
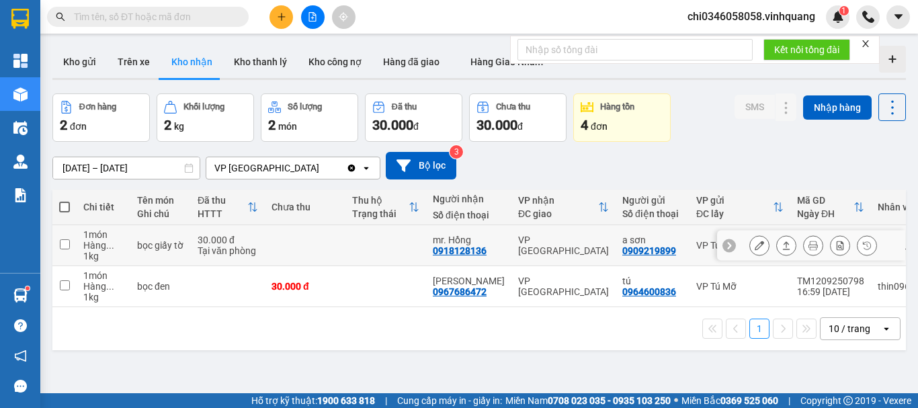
click at [65, 243] on input "checkbox" at bounding box center [65, 244] width 10 height 10
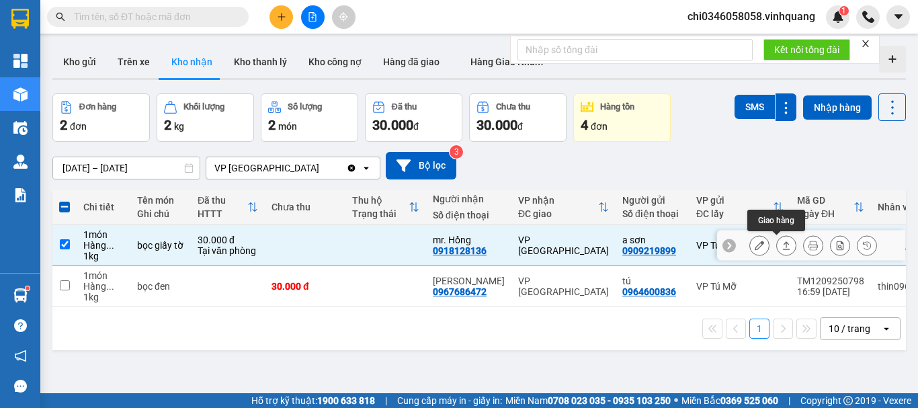
click at [781, 244] on icon at bounding box center [785, 245] width 9 height 9
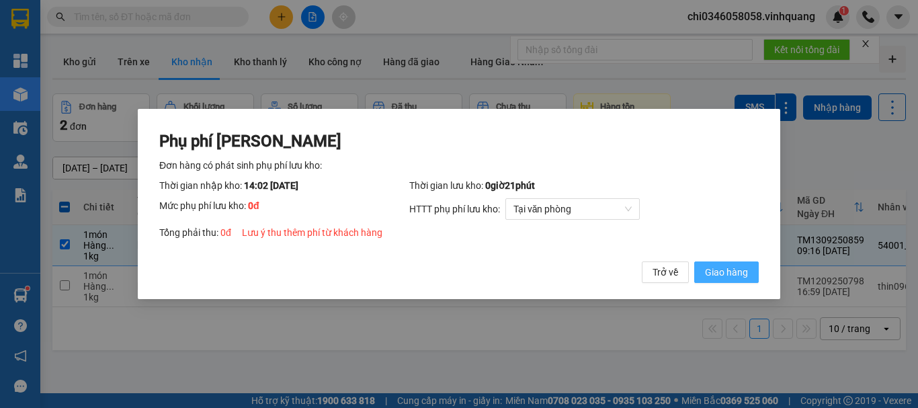
click at [734, 269] on span "Giao hàng" at bounding box center [726, 272] width 43 height 15
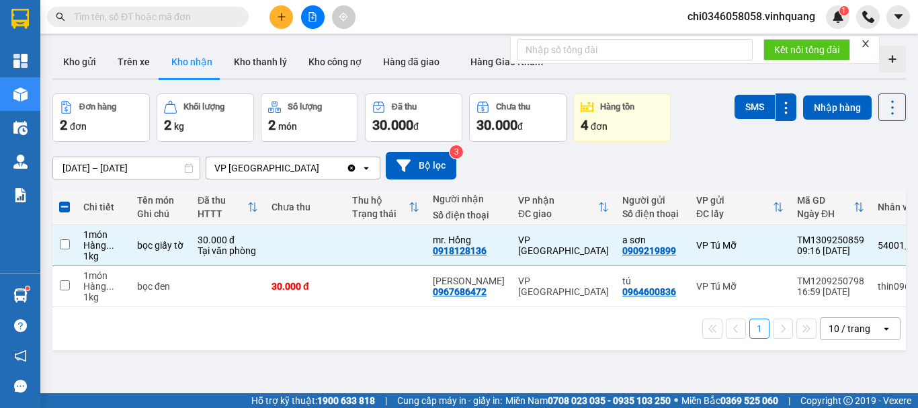
checkbox input "false"
